Goal: Transaction & Acquisition: Purchase product/service

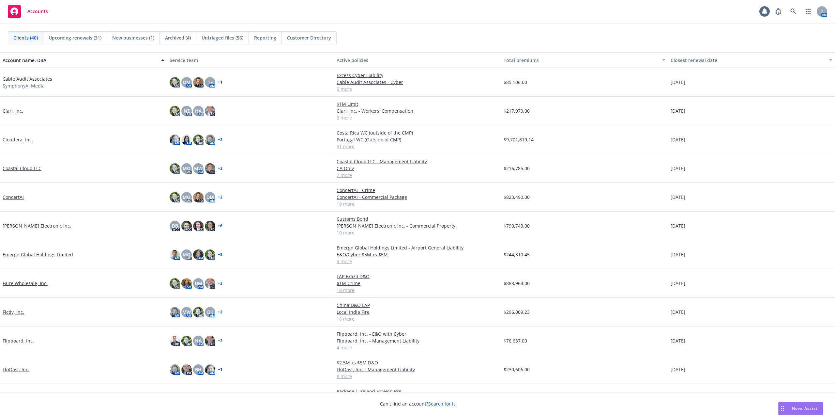
drag, startPoint x: 34, startPoint y: 80, endPoint x: 46, endPoint y: 74, distance: 13.7
click at [34, 80] on link "Cable Audit Associates" at bounding box center [28, 78] width 50 height 7
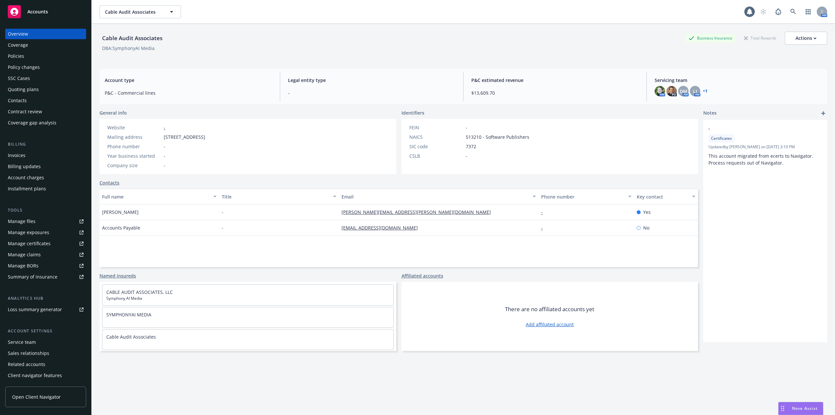
drag, startPoint x: 309, startPoint y: 139, endPoint x: 164, endPoint y: 139, distance: 145.2
click at [164, 139] on div "Mailing address 7730 East Belleview Avenue Ste A475, Greenwood Village, CO, 801…" at bounding box center [156, 136] width 103 height 7
copy span "7730 East Belleview Avenue Ste A475, Greenwood Village, CO, 80111"
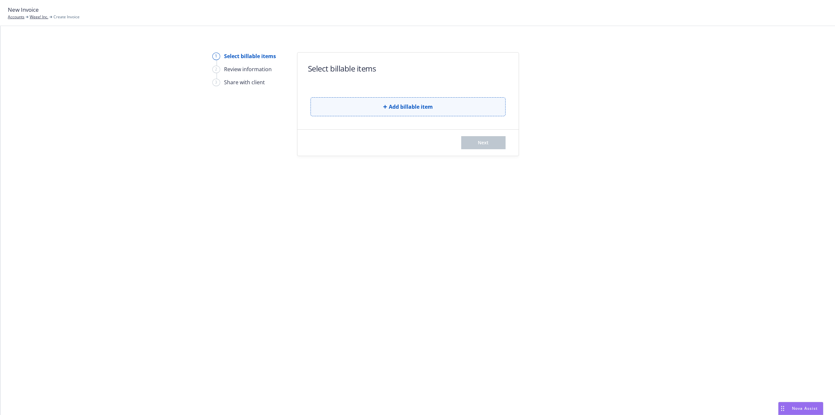
click at [397, 110] on span "Add billable item" at bounding box center [411, 107] width 44 height 8
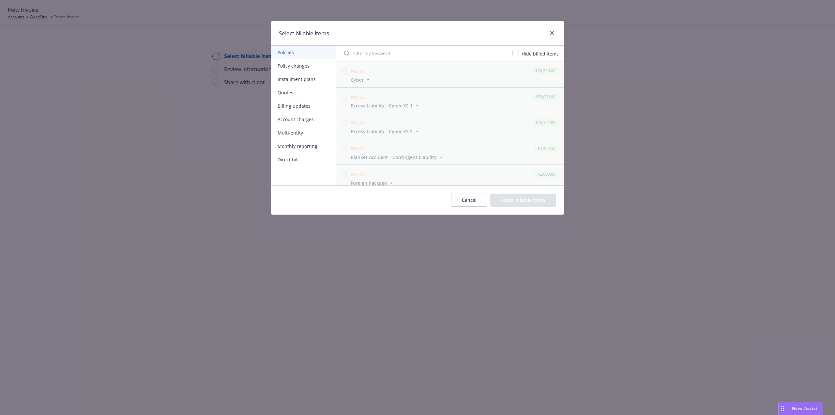
click at [296, 105] on button "Billing updates" at bounding box center [303, 105] width 65 height 13
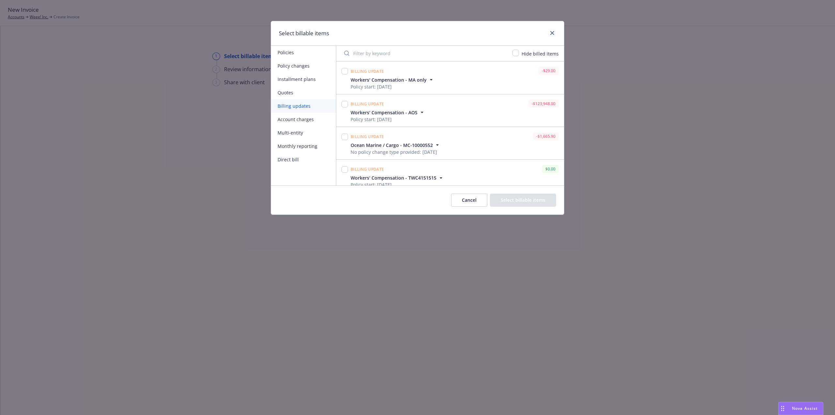
click at [294, 147] on button "Monthly reporting" at bounding box center [303, 145] width 65 height 13
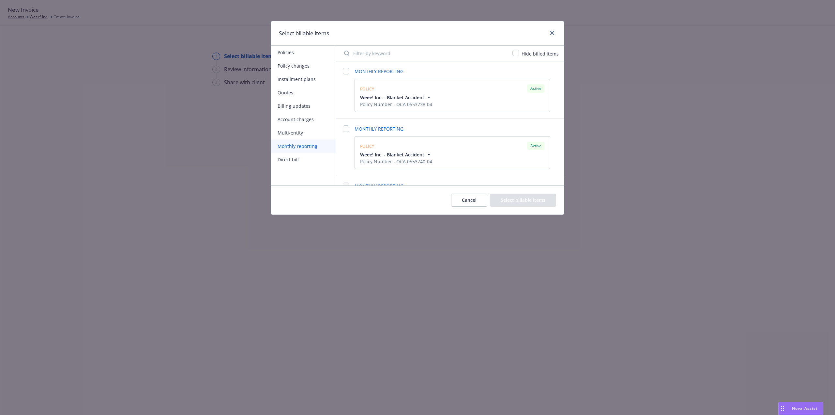
click at [537, 56] on span "Hide billed items" at bounding box center [540, 54] width 37 height 6
click at [516, 53] on input "checkbox" at bounding box center [516, 53] width 7 height 7
checkbox input "true"
click at [345, 71] on input "checkbox" at bounding box center [346, 71] width 7 height 7
checkbox input "false"
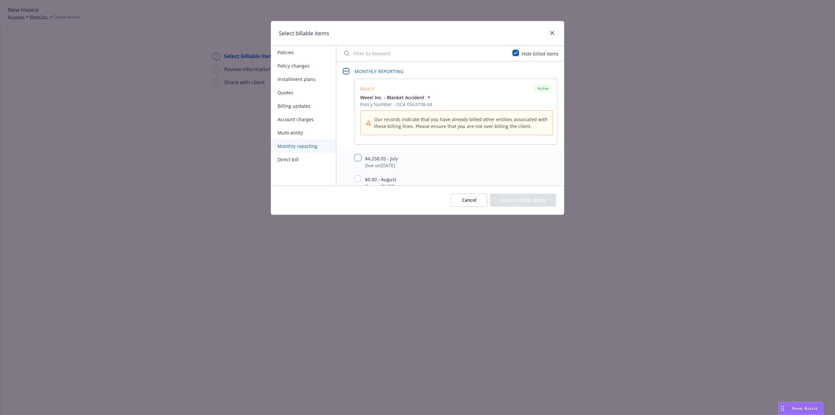
click at [360, 159] on input "checkbox" at bounding box center [358, 157] width 7 height 7
checkbox input "true"
click at [451, 69] on span "MONTHLY REPORTING" at bounding box center [456, 71] width 203 height 7
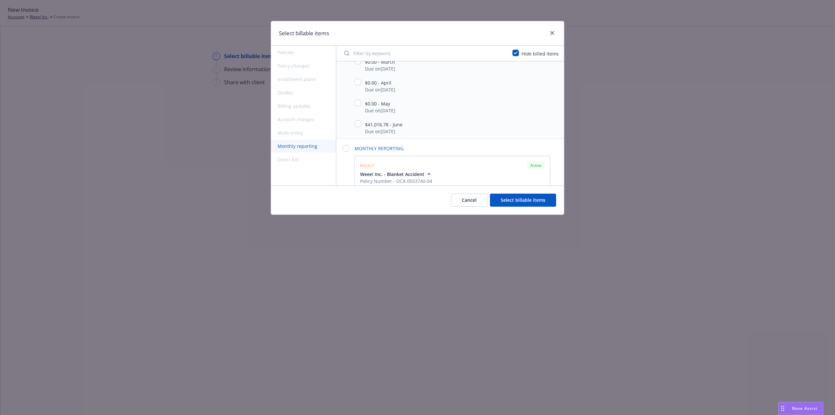
scroll to position [326, 0]
click at [347, 85] on input "checkbox" at bounding box center [346, 85] width 7 height 7
checkbox input "false"
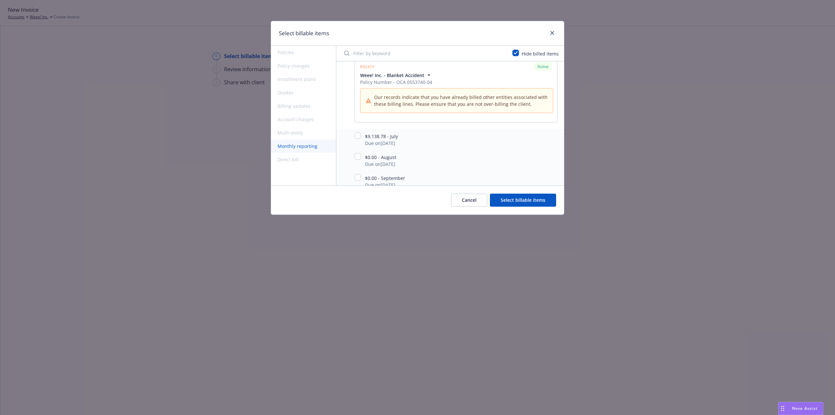
scroll to position [392, 0]
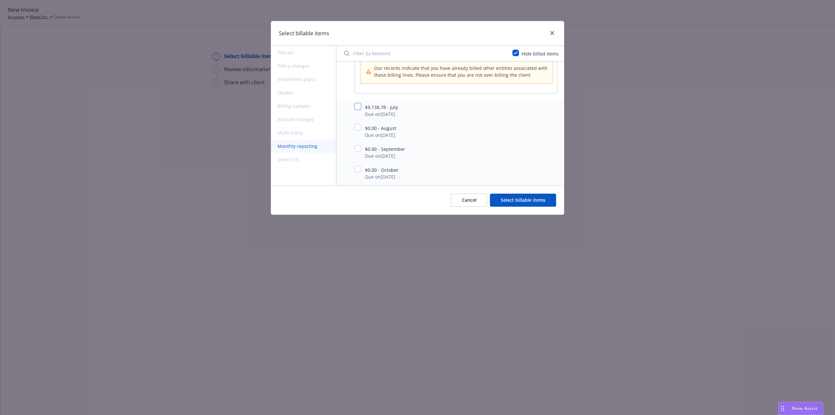
click at [358, 109] on input "checkbox" at bounding box center [358, 106] width 7 height 7
checkbox input "true"
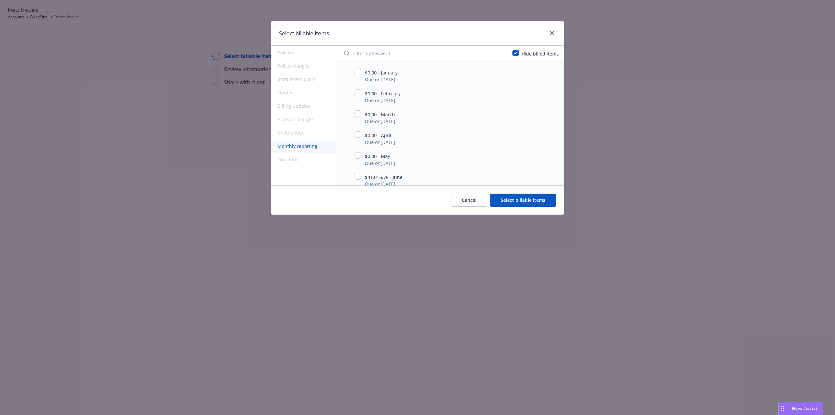
scroll to position [359, 0]
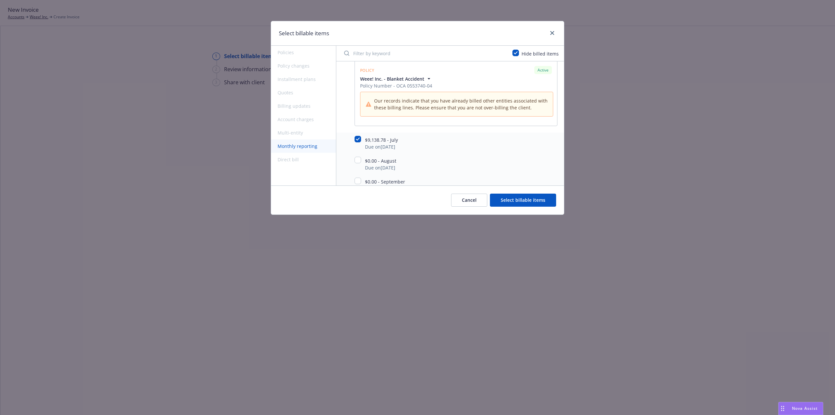
click at [530, 200] on button "Select billable items" at bounding box center [523, 200] width 66 height 13
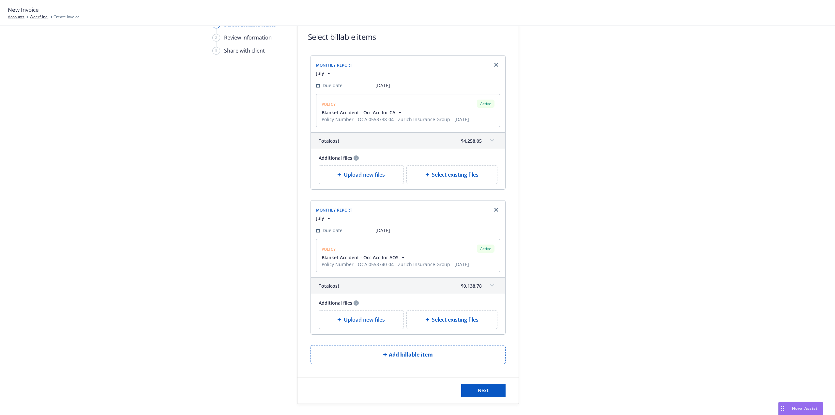
scroll to position [62, 0]
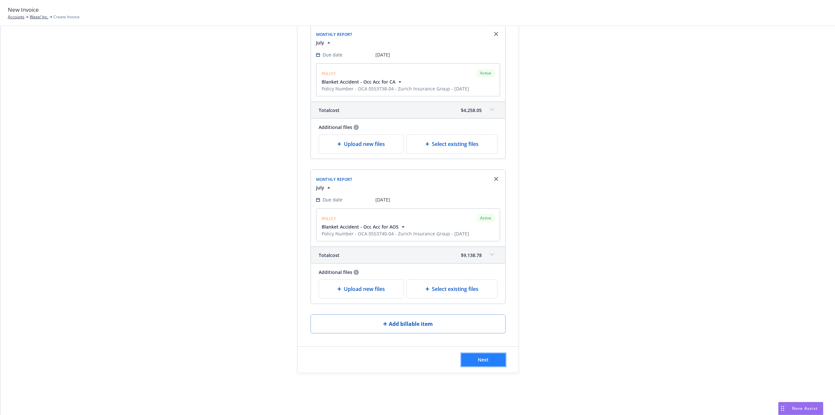
click at [488, 361] on button "Next" at bounding box center [483, 359] width 44 height 13
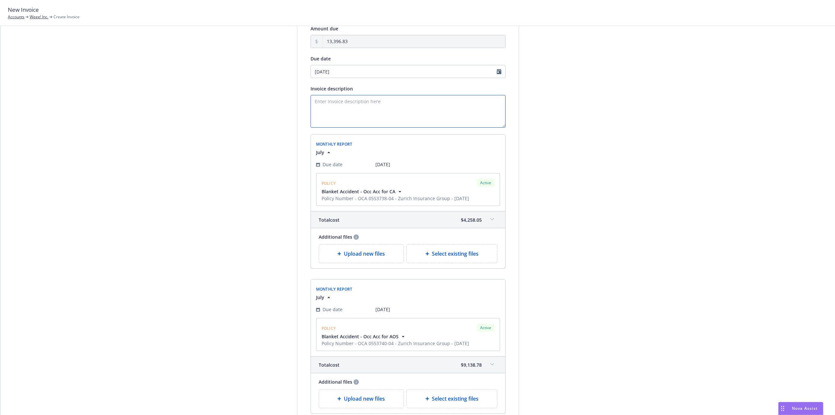
click at [394, 106] on textarea "Invoice description" at bounding box center [408, 111] width 195 height 33
paste textarea "This invoice is for the MONTH reporting for Weee! Occupational Accident Policie…"
click at [367, 101] on textarea "This invoice is for the MONTH reporting for Weee! Occupational Accident Policie…" at bounding box center [408, 111] width 195 height 33
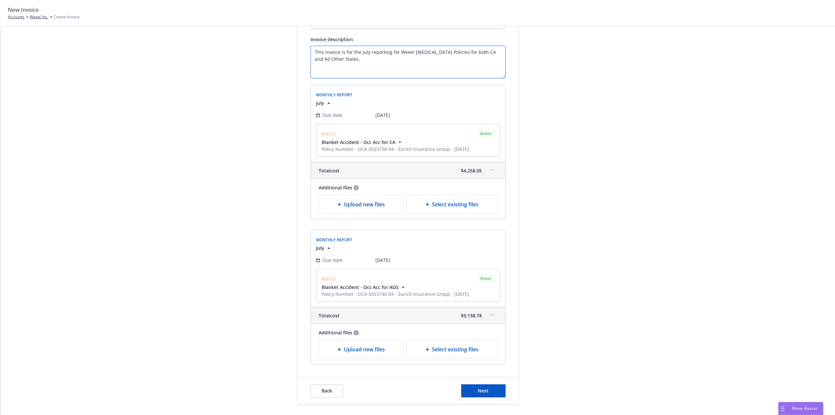
scroll to position [143, 0]
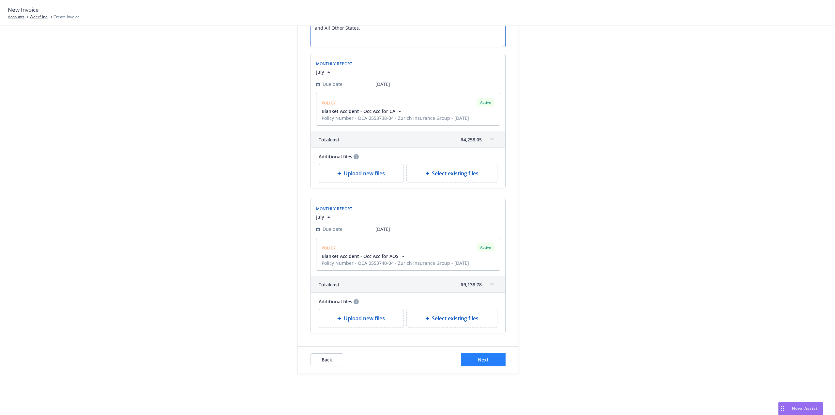
type textarea "This invoice is for the July reporting for Weee! [MEDICAL_DATA] Policies for bo…"
click at [489, 356] on button "Next" at bounding box center [483, 359] width 44 height 13
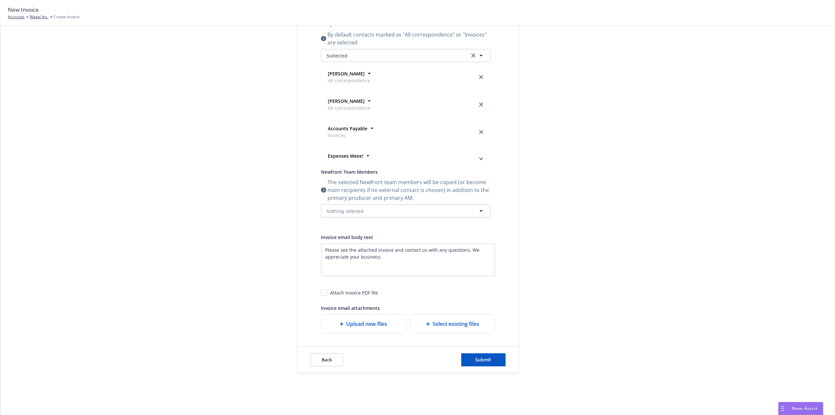
scroll to position [0, 0]
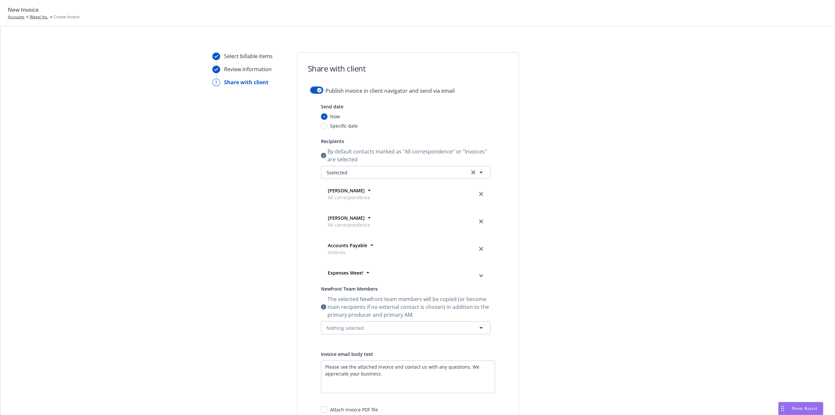
click at [313, 90] on button "button" at bounding box center [317, 90] width 12 height 7
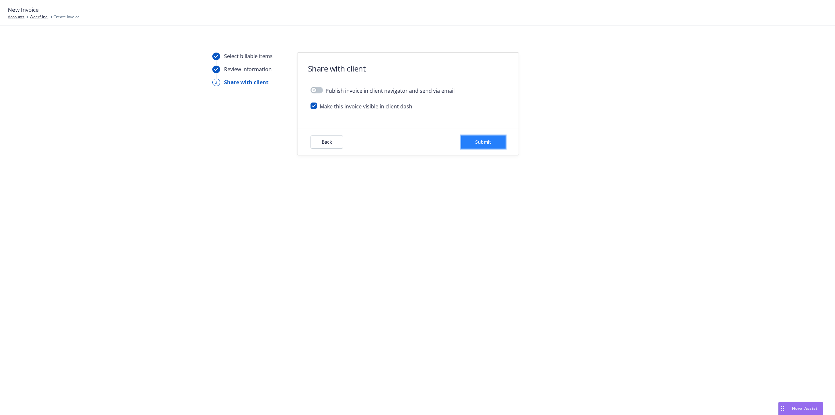
click at [483, 142] on span "Submit" at bounding box center [484, 142] width 16 height 6
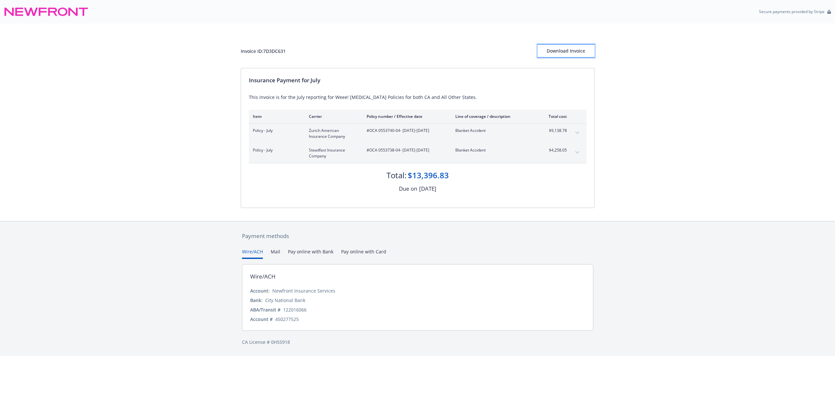
click at [571, 53] on div "Download Invoice" at bounding box center [566, 51] width 57 height 12
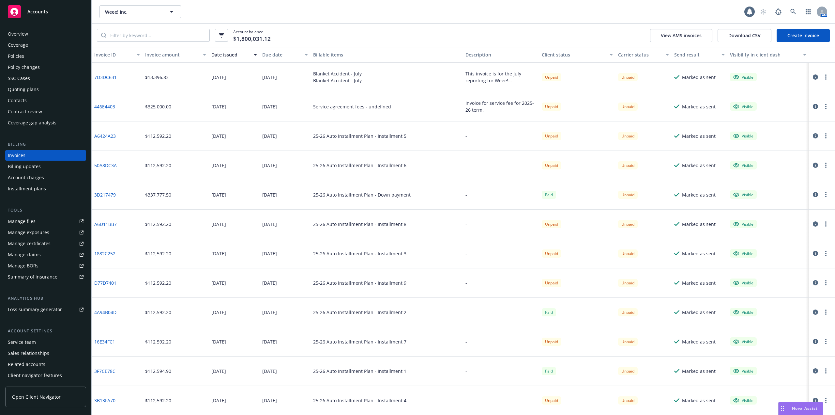
click at [35, 34] on div "Overview" at bounding box center [46, 34] width 76 height 10
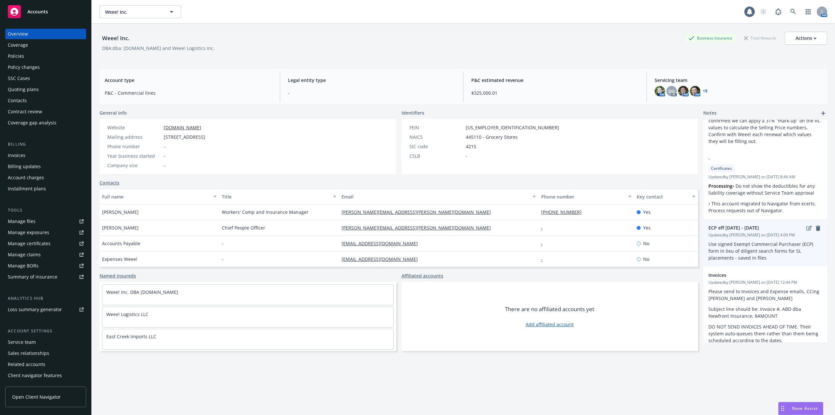
scroll to position [79, 0]
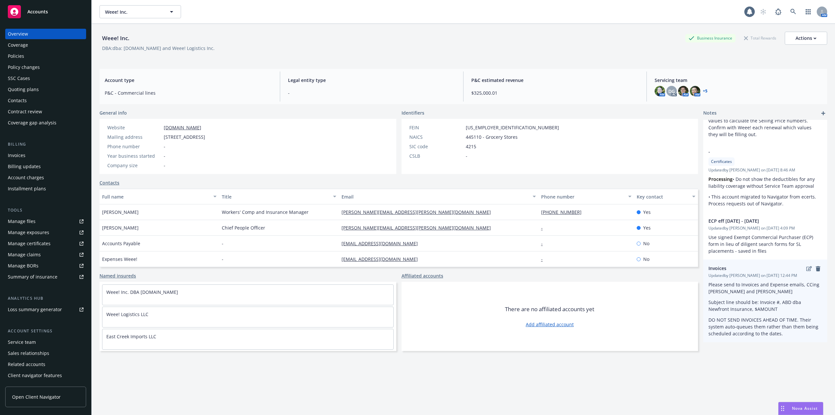
click at [750, 307] on p "Subject line should be: Invoice #, ABD dba Newfront Insurance, $AMOUNT" at bounding box center [766, 306] width 114 height 14
click at [752, 297] on div "Please send to Invoices and Expense emails, CCing Alex Johnson and Rahul Gupta …" at bounding box center [766, 309] width 114 height 56
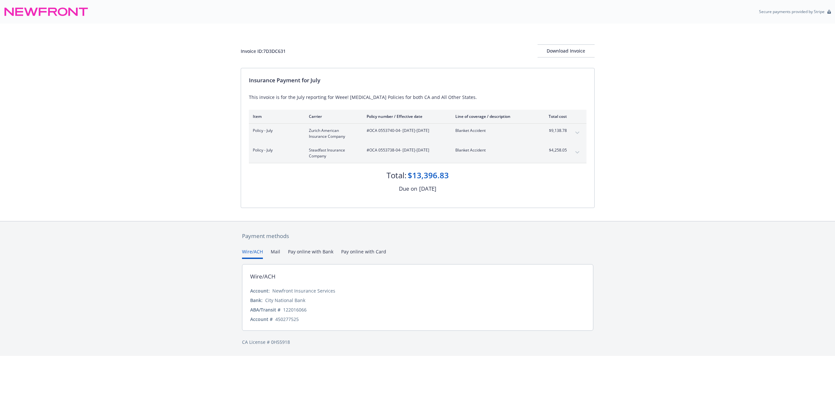
click at [270, 46] on div "Invoice ID: 7D3DC631 Download Invoice" at bounding box center [418, 50] width 354 height 13
copy div "7D3DC631"
drag, startPoint x: 470, startPoint y: 179, endPoint x: 412, endPoint y: 178, distance: 58.1
click at [412, 178] on div "Total: $13,396.83" at bounding box center [418, 172] width 338 height 18
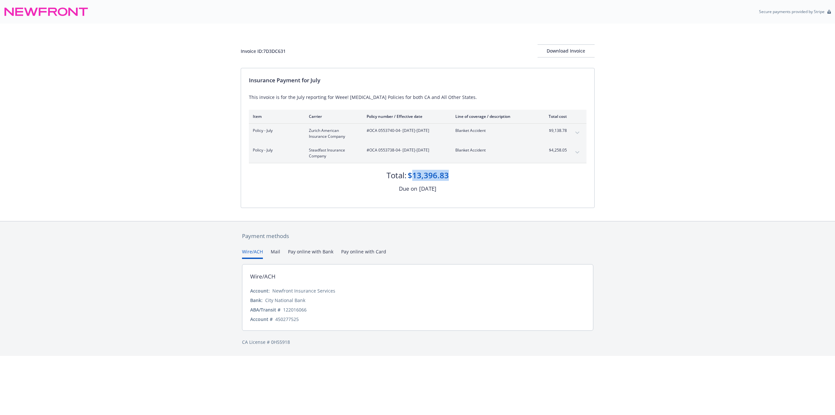
copy div "13,396.83"
